Goal: Connect with others: Establish contact or relationships with other users

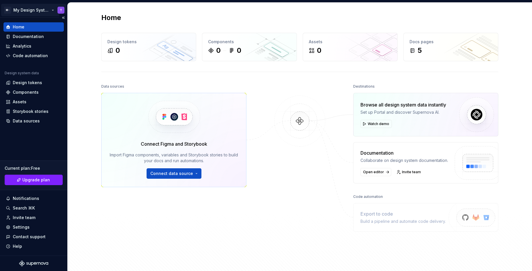
click at [36, 10] on html "M- My Design System T Home Documentation Analytics Code automation Design syste…" at bounding box center [266, 135] width 532 height 271
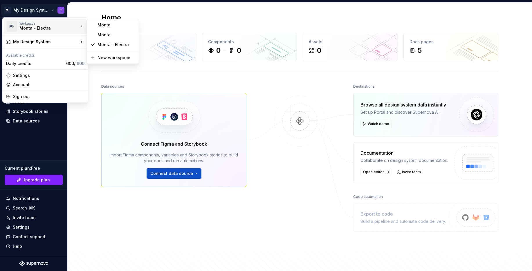
click at [94, 113] on html "M- My Design System T Home Documentation Analytics Code automation Design syste…" at bounding box center [266, 135] width 532 height 271
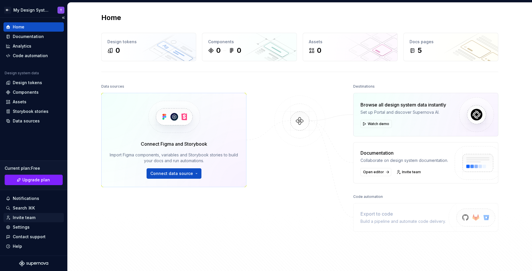
click at [40, 216] on div "Invite team" at bounding box center [34, 218] width 56 height 6
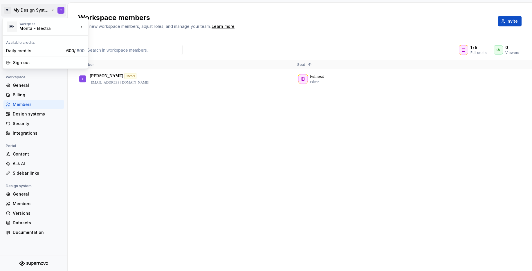
click at [42, 10] on html "M- My Design System T Back Account Profile Authentication Notifications Workspa…" at bounding box center [266, 135] width 532 height 271
click at [117, 33] on div "Monta" at bounding box center [117, 35] width 38 height 6
